Goal: Find specific page/section: Find specific page/section

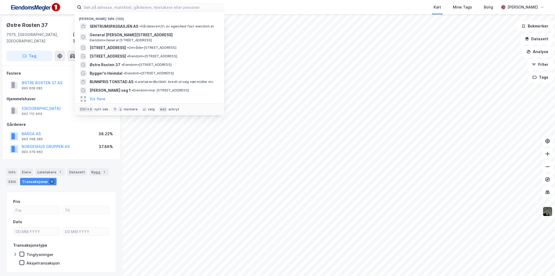
scroll to position [89, 0]
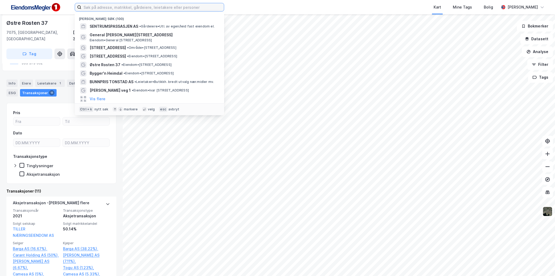
click at [124, 11] on input at bounding box center [152, 7] width 142 height 8
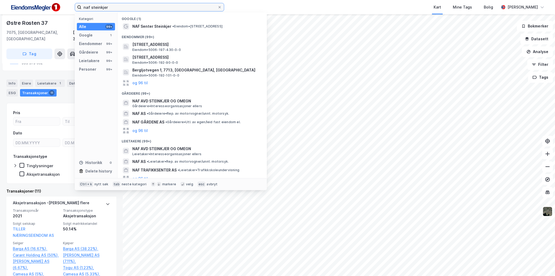
type input "naf steinkjer"
click at [187, 27] on span "• Eiendom • [STREET_ADDRESS]" at bounding box center [197, 26] width 50 height 4
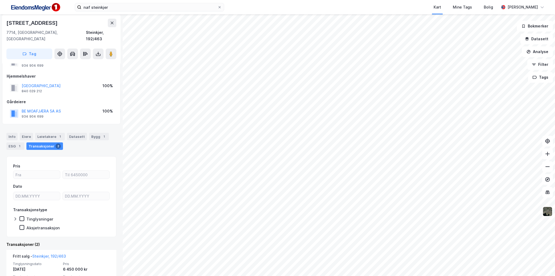
scroll to position [89, 0]
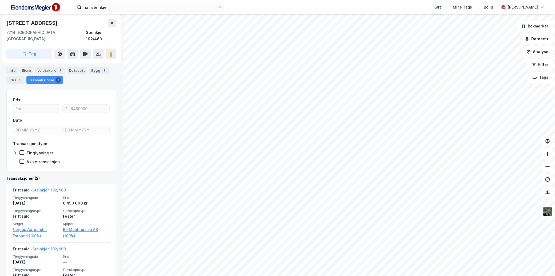
click at [116, 48] on div "[STREET_ADDRESS]" at bounding box center [61, 38] width 118 height 49
click at [112, 51] on image at bounding box center [110, 53] width 3 height 5
